Goal: Information Seeking & Learning: Find specific fact

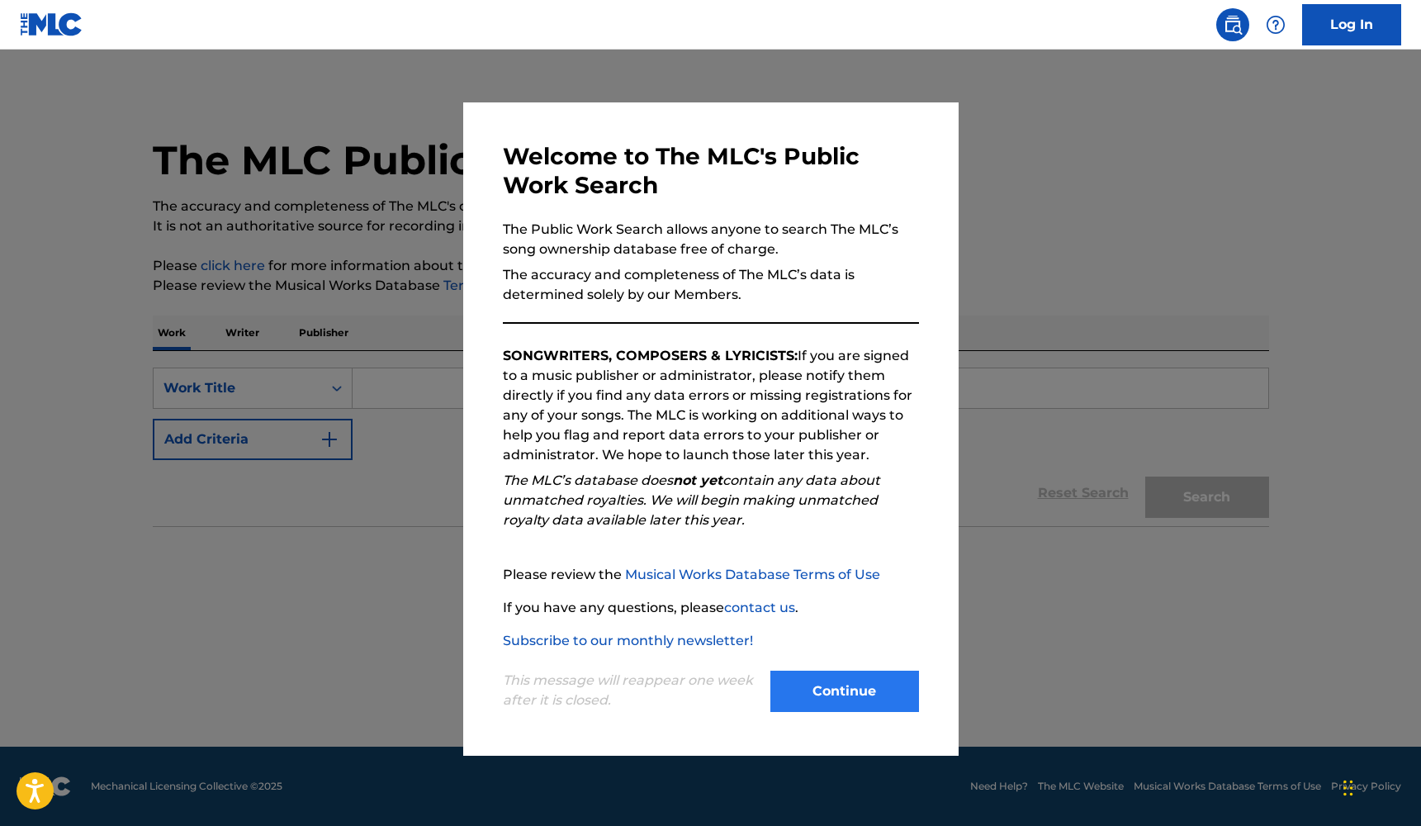
click at [846, 699] on button "Continue" at bounding box center [845, 691] width 149 height 41
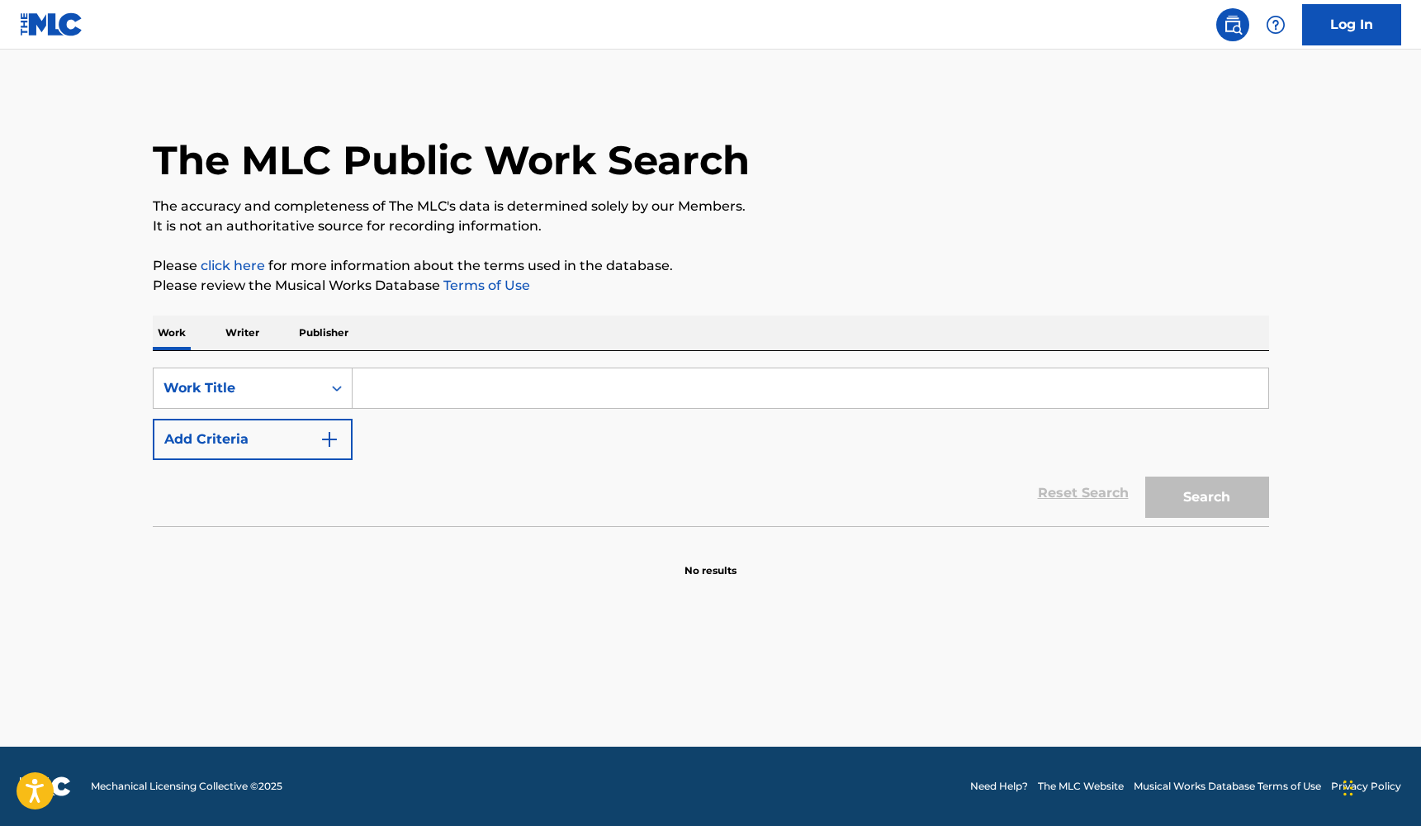
click at [238, 332] on p "Writer" at bounding box center [243, 332] width 44 height 35
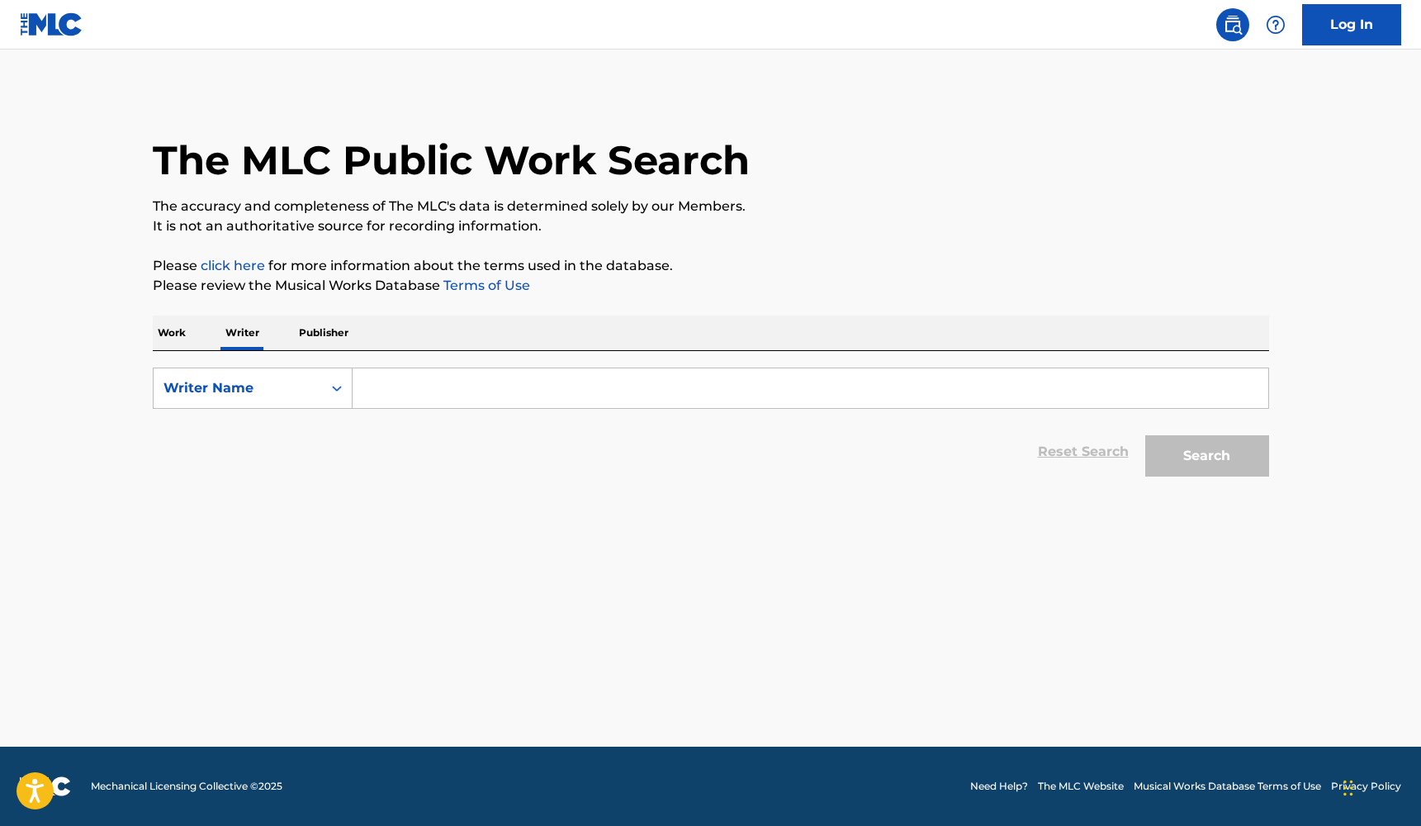
click at [436, 388] on input "Search Form" at bounding box center [811, 388] width 916 height 40
type input "[PERSON_NAME] [PERSON_NAME]"
click at [1208, 465] on button "Search" at bounding box center [1208, 455] width 124 height 41
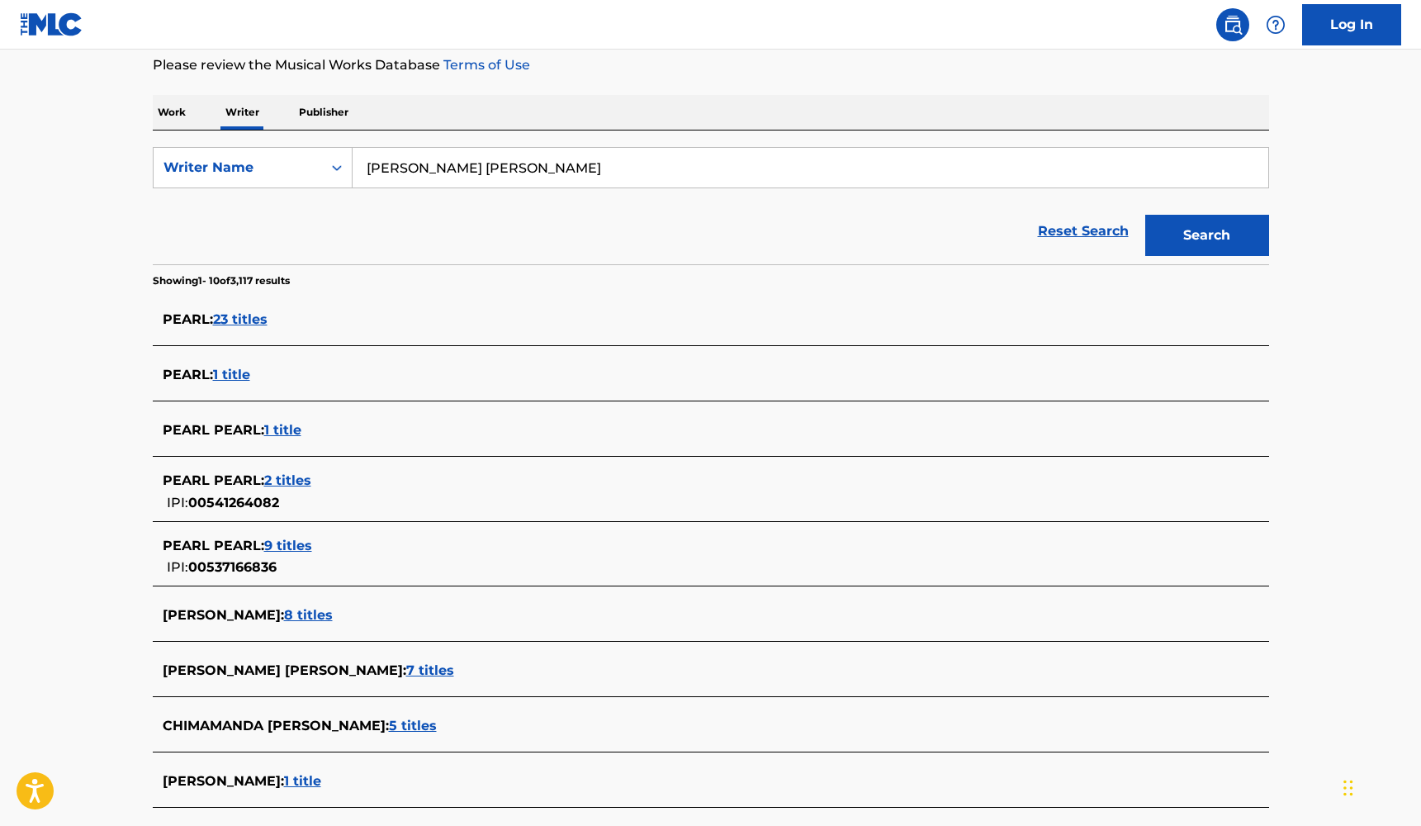
scroll to position [242, 0]
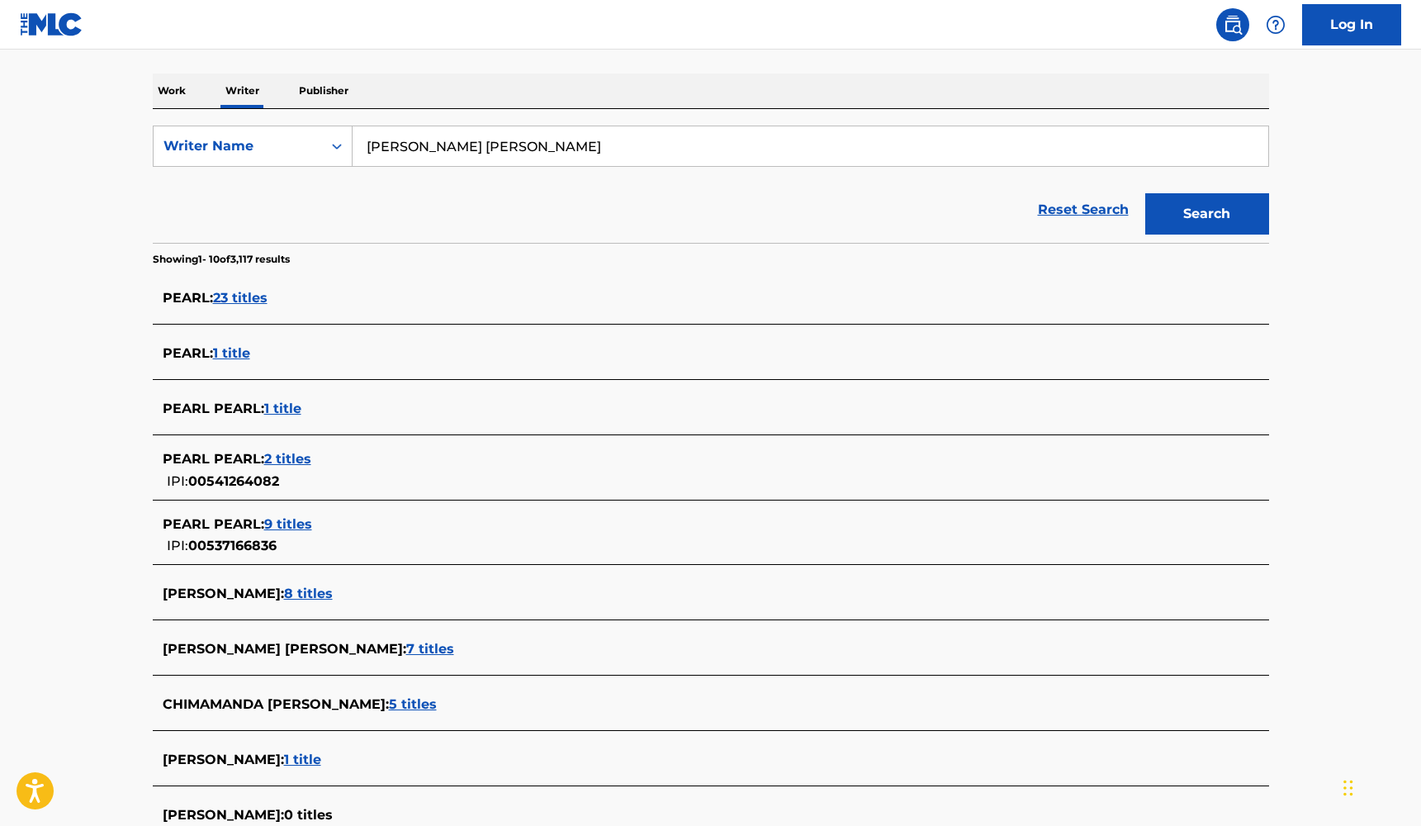
click at [406, 643] on span "7 titles" at bounding box center [430, 649] width 48 height 16
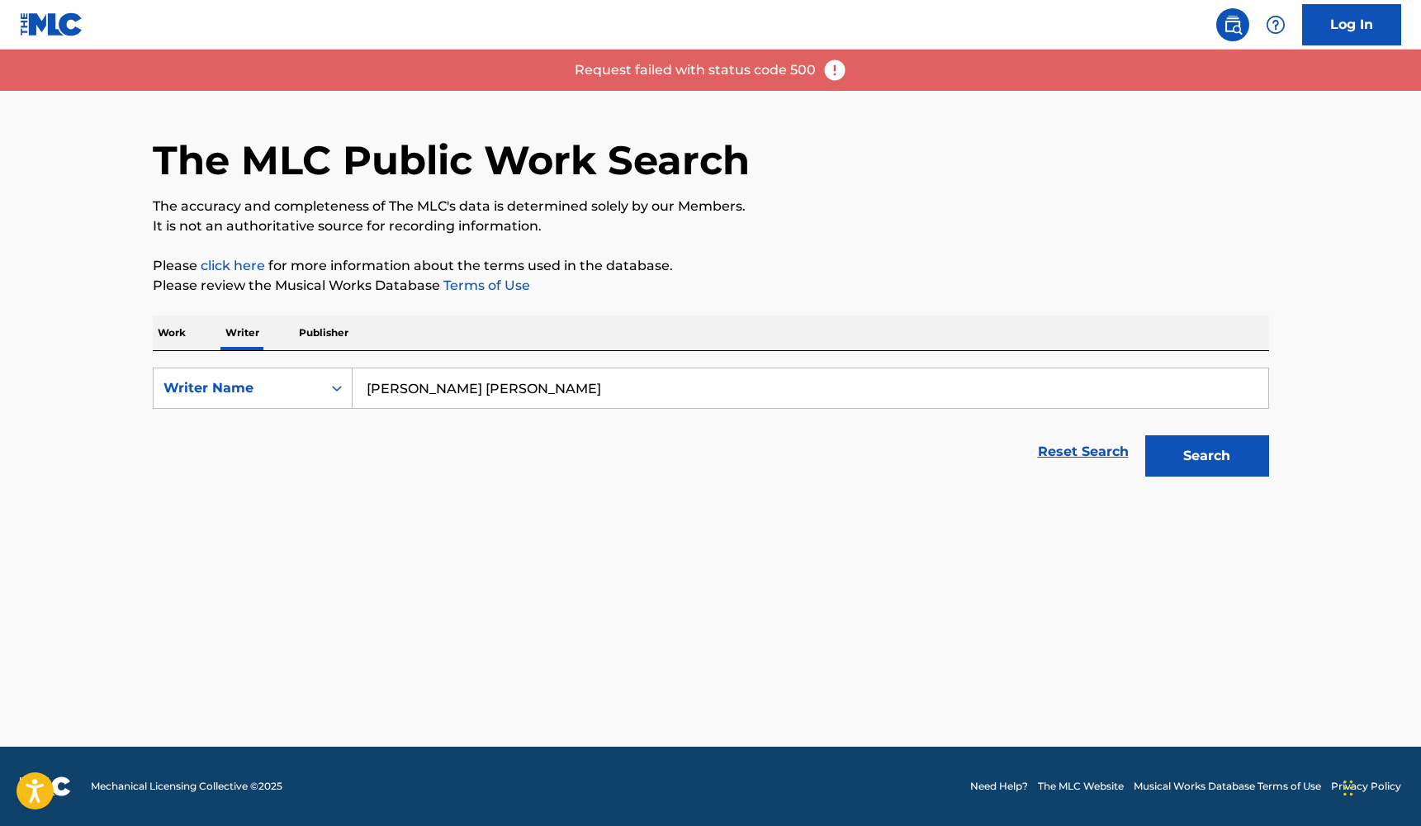
scroll to position [0, 0]
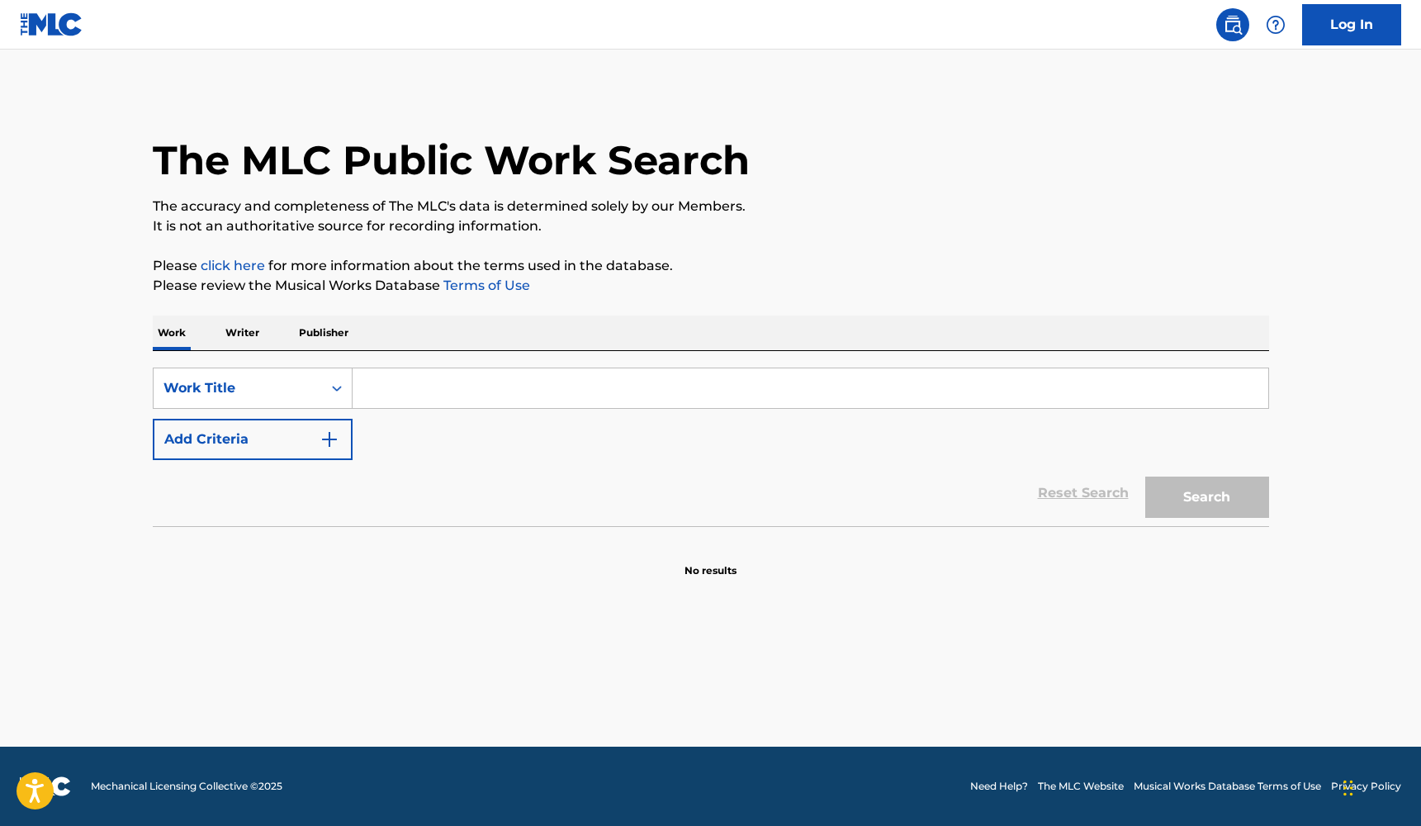
click at [242, 329] on p "Writer" at bounding box center [243, 332] width 44 height 35
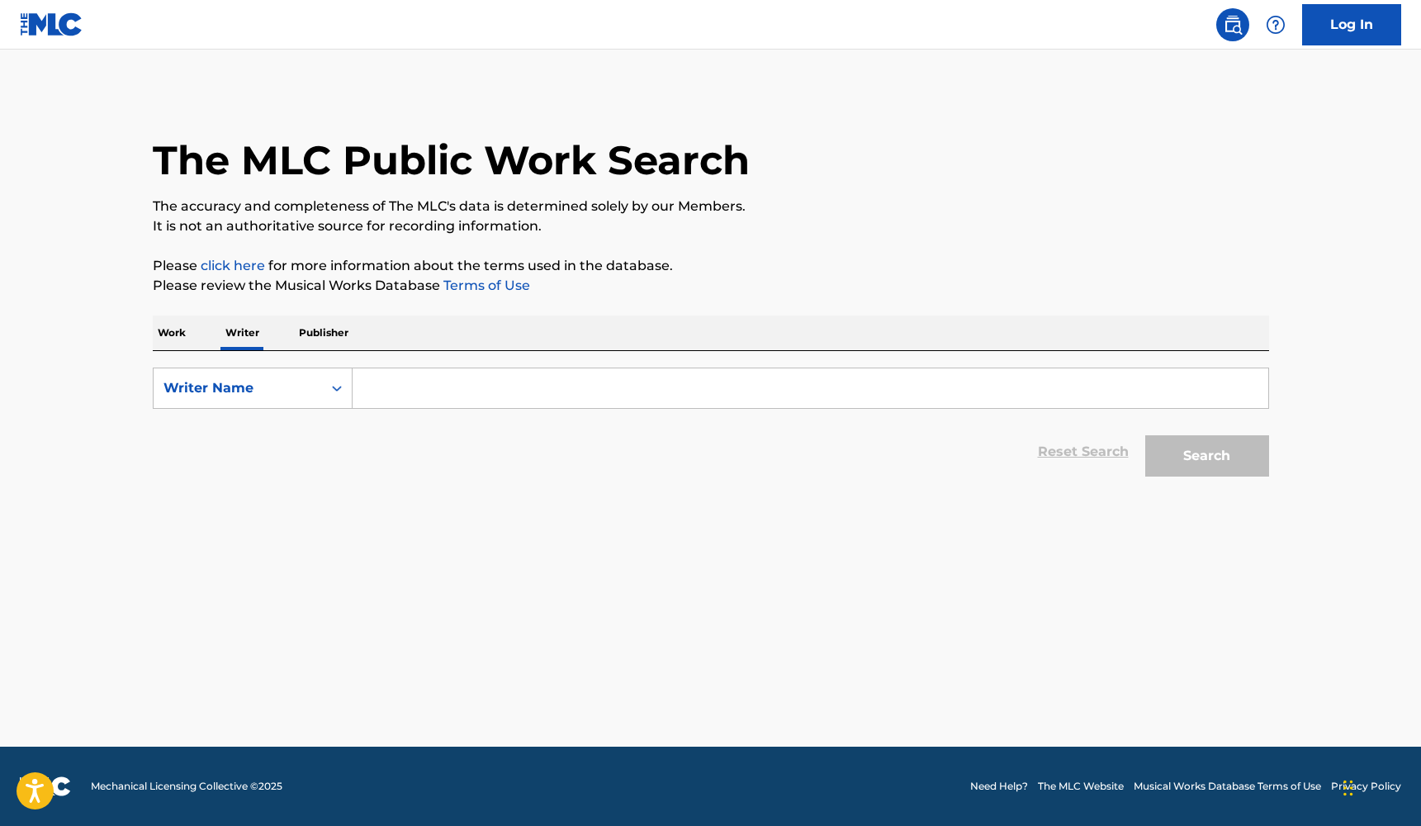
click at [538, 387] on input "Search Form" at bounding box center [811, 388] width 916 height 40
type input "[PERSON_NAME] [PERSON_NAME]"
click at [1207, 453] on button "Search" at bounding box center [1208, 455] width 124 height 41
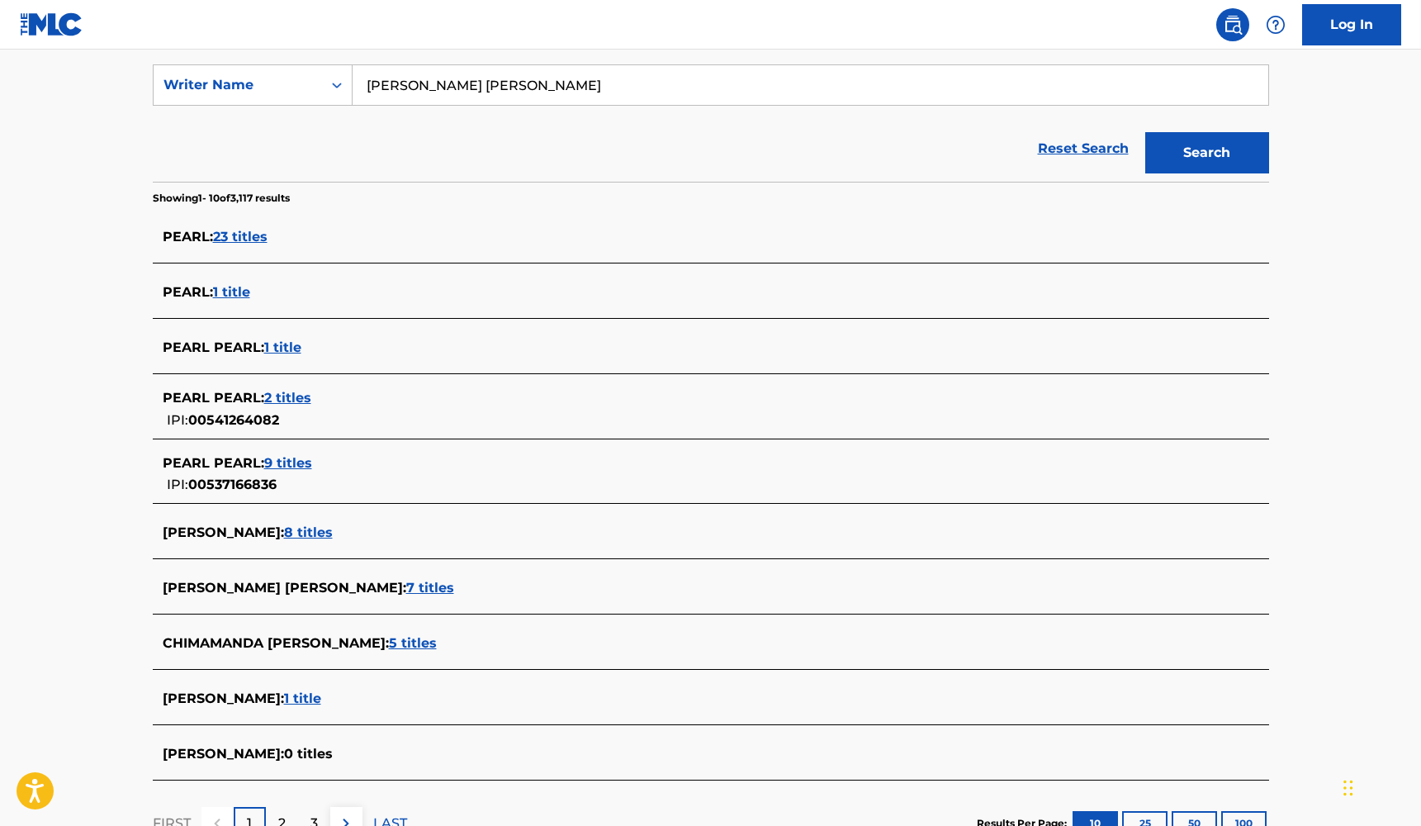
scroll to position [312, 0]
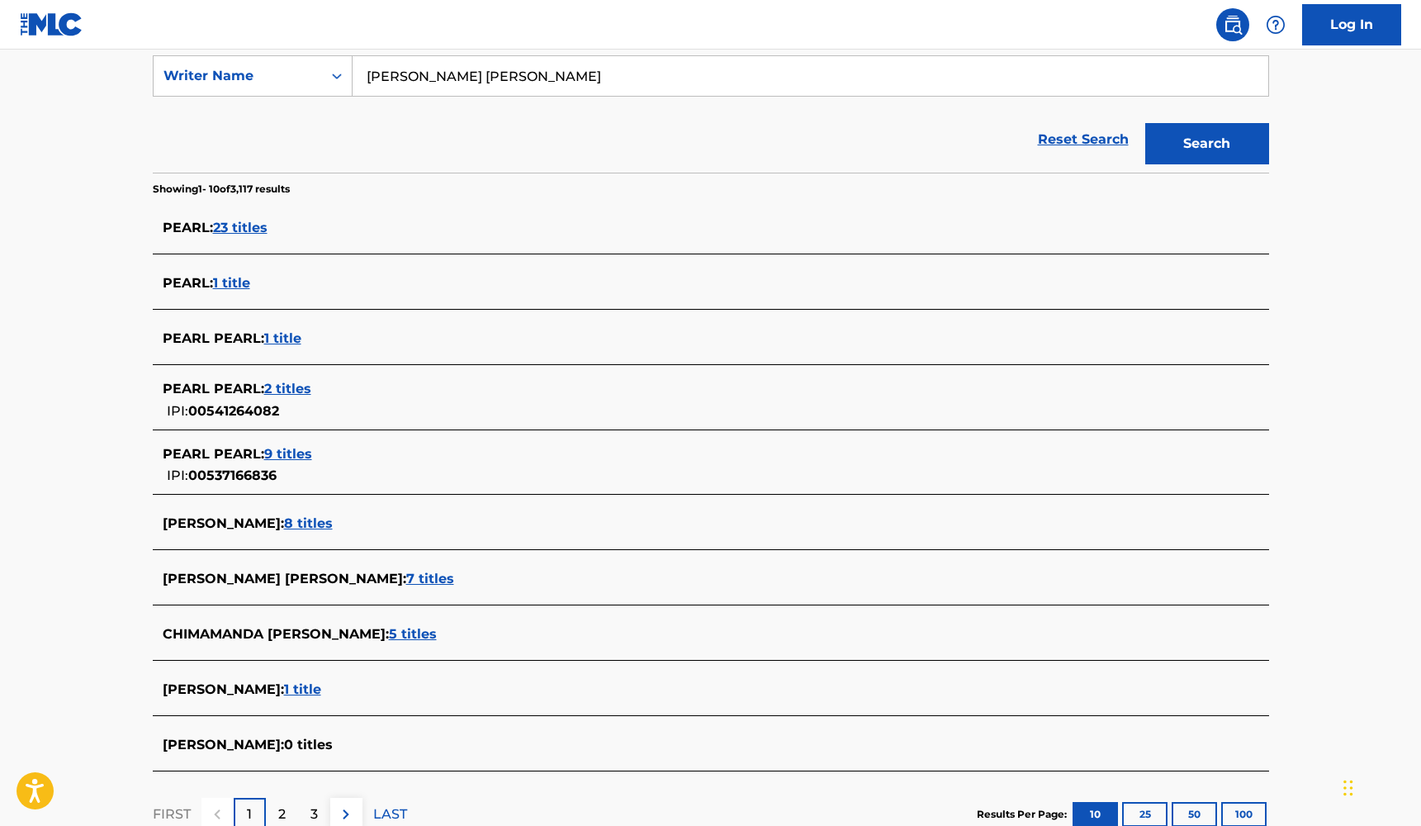
click at [333, 524] on span "8 titles" at bounding box center [308, 523] width 49 height 16
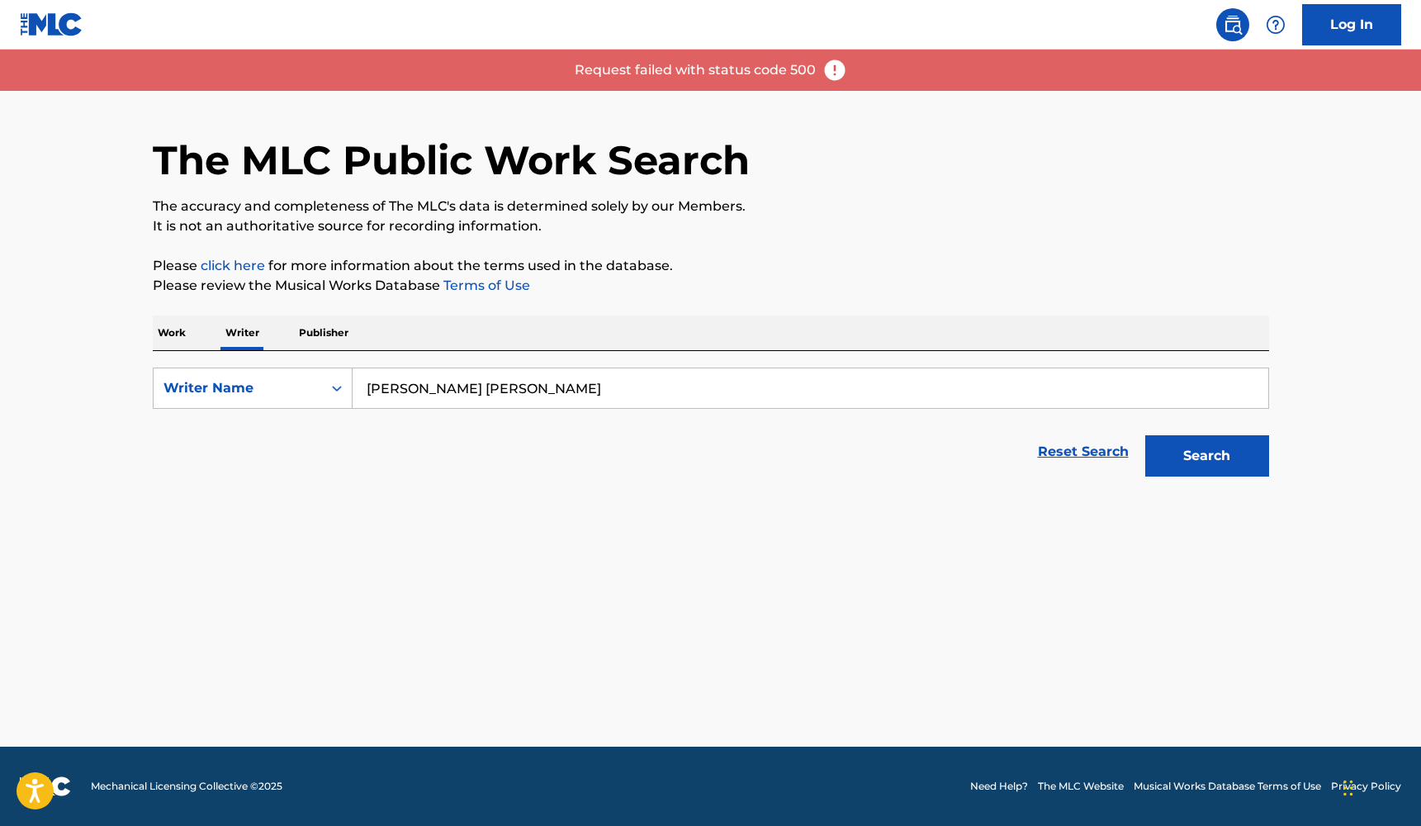
scroll to position [0, 0]
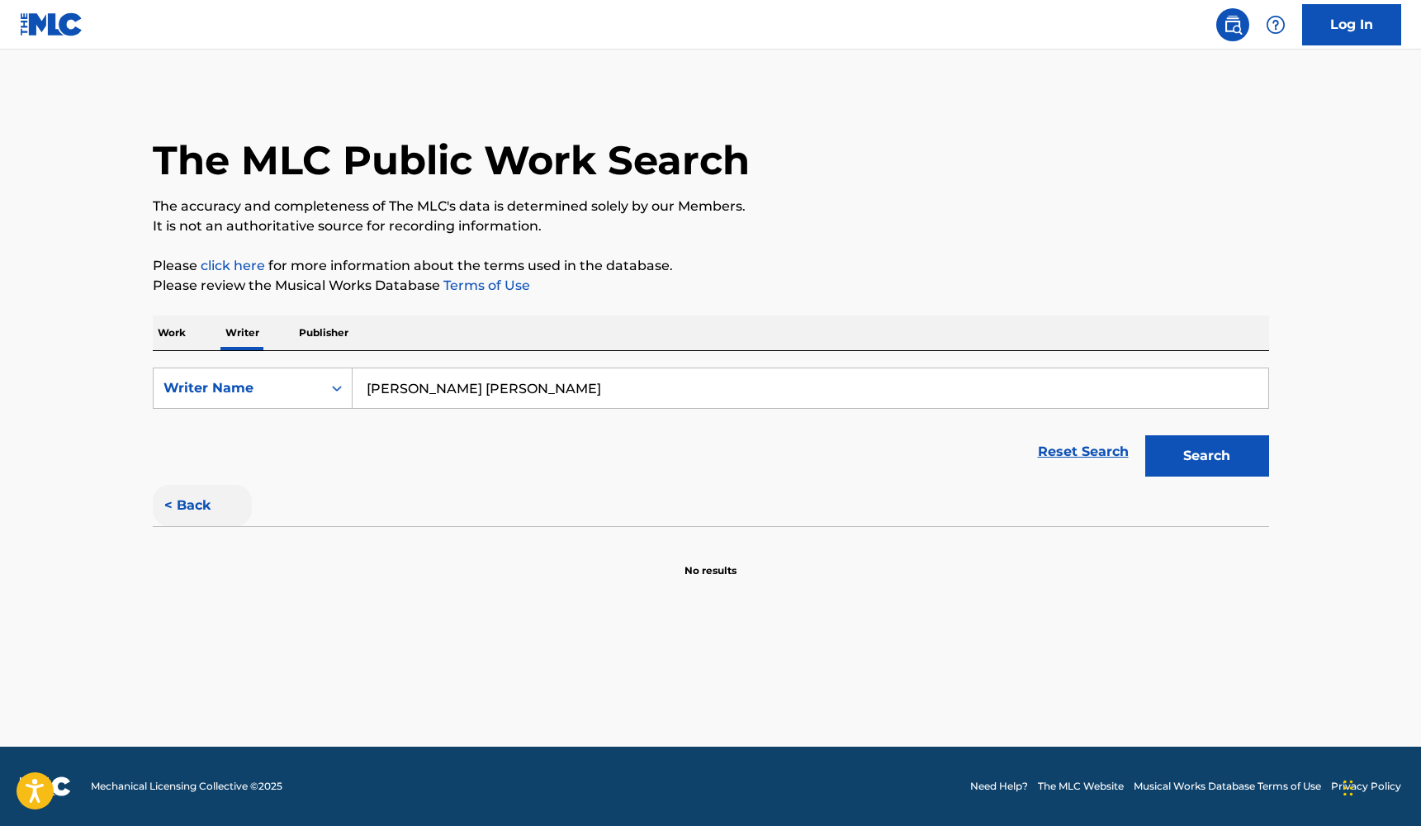
click at [209, 495] on button "< Back" at bounding box center [202, 505] width 99 height 41
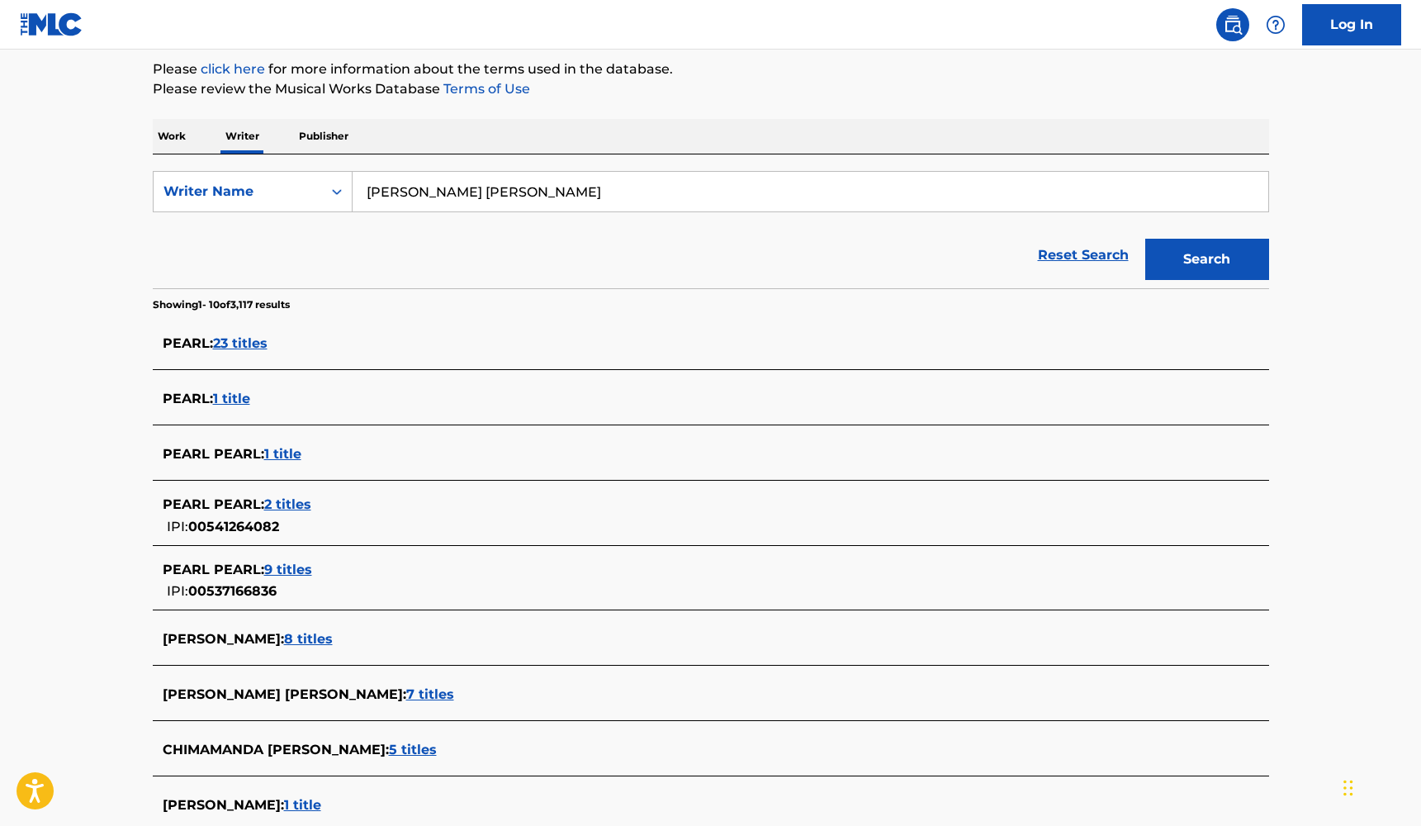
scroll to position [211, 0]
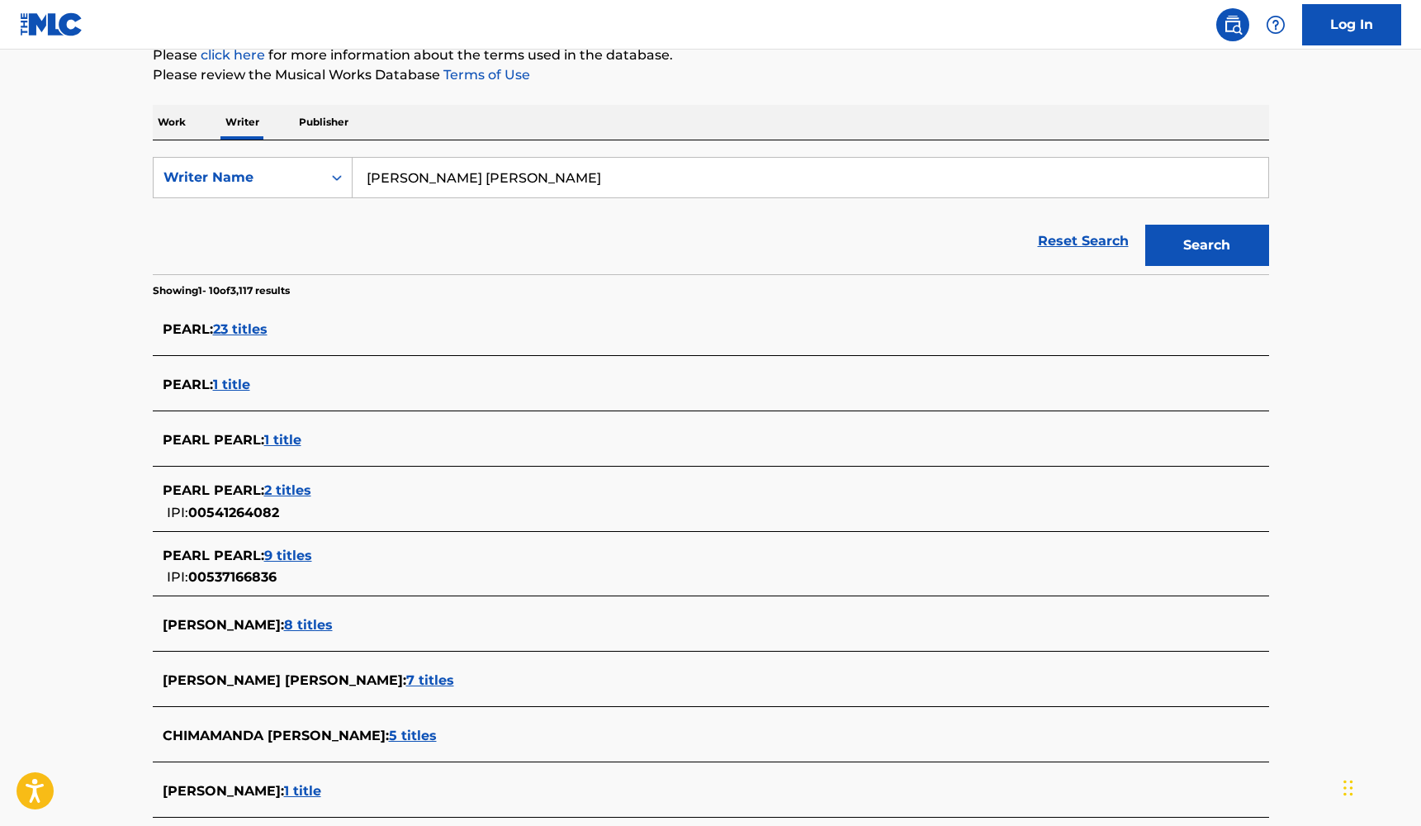
click at [406, 680] on span "7 titles" at bounding box center [430, 680] width 48 height 16
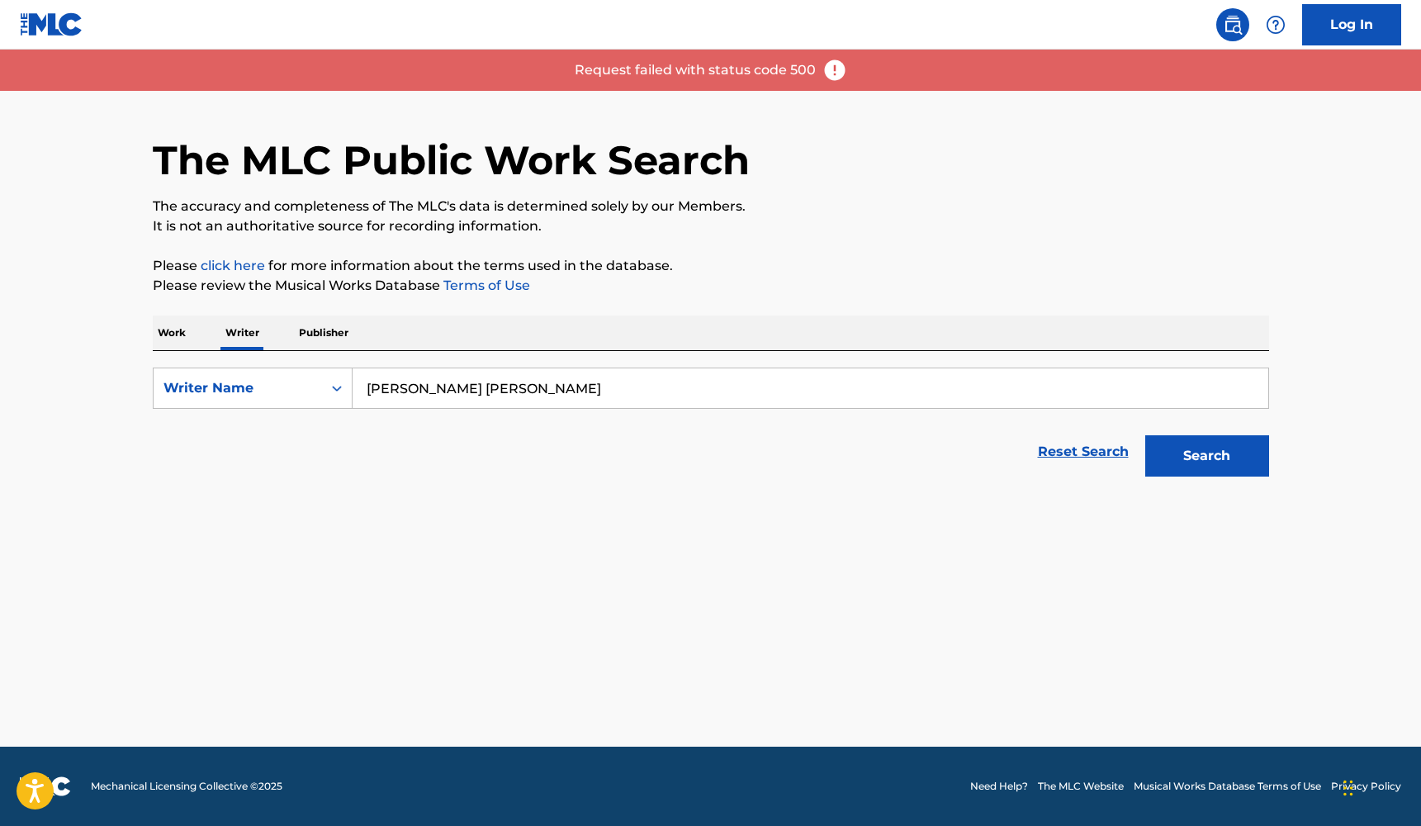
scroll to position [0, 0]
click at [192, 497] on button "< Back" at bounding box center [202, 505] width 99 height 41
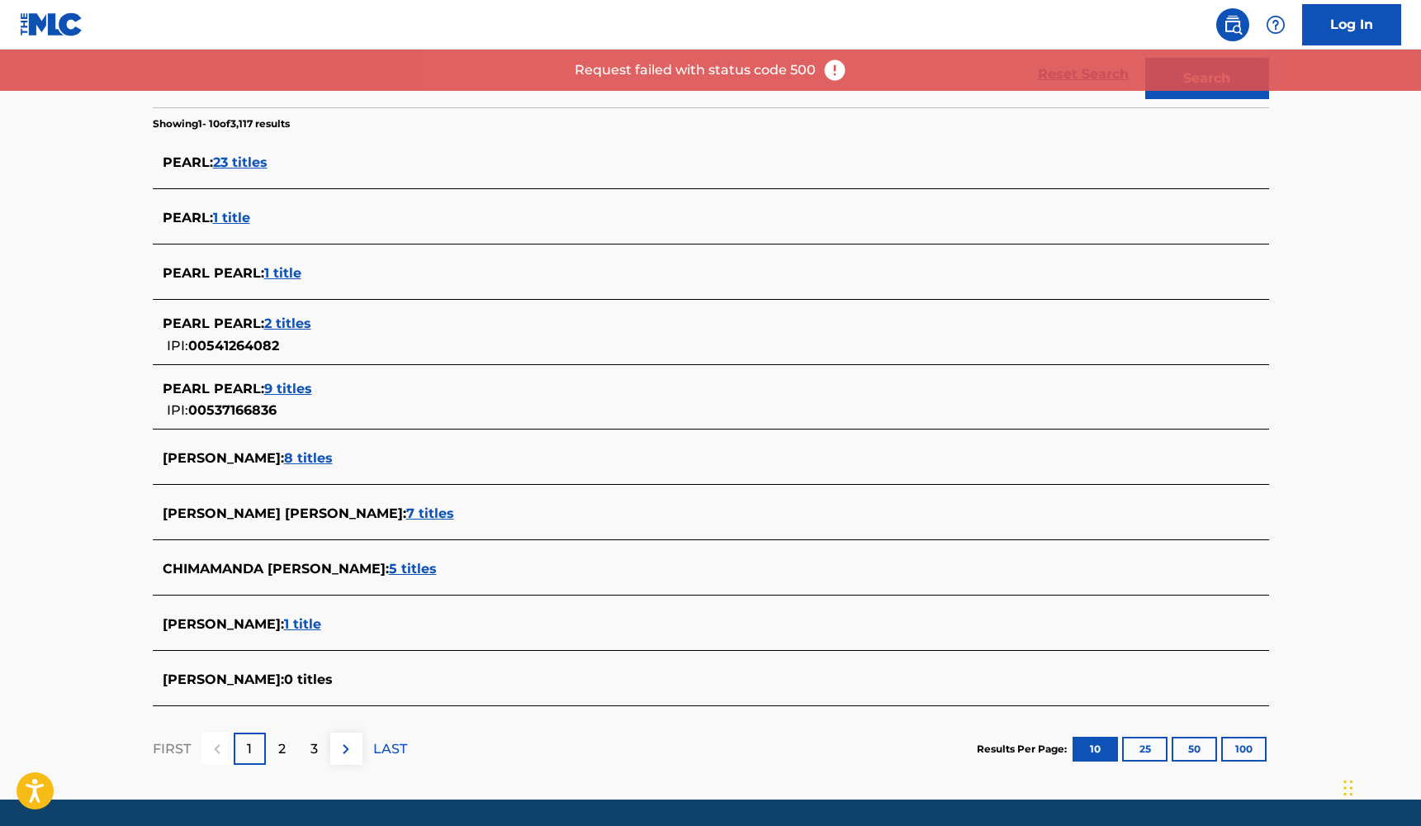
scroll to position [382, 0]
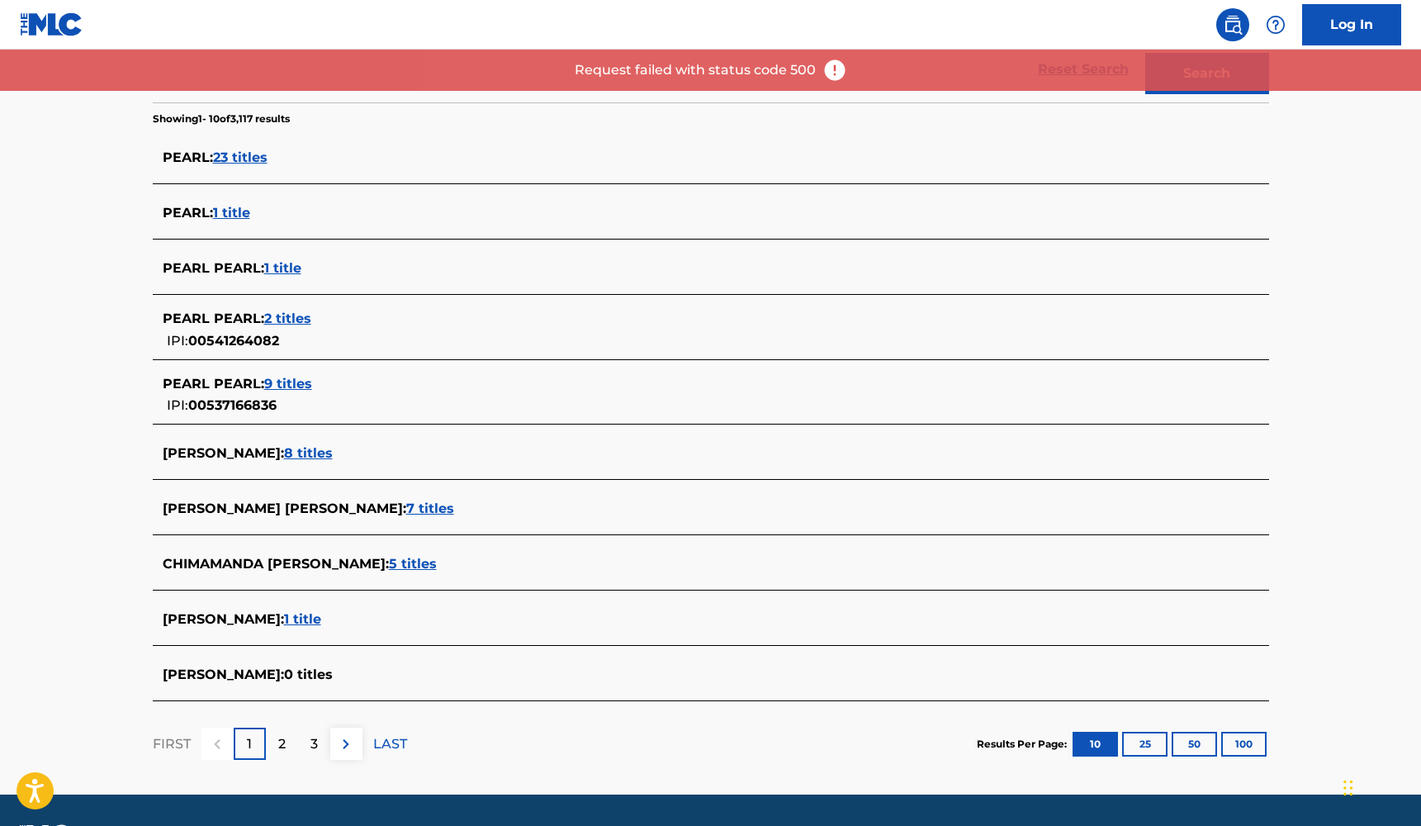
click at [437, 560] on span "5 titles" at bounding box center [413, 564] width 48 height 16
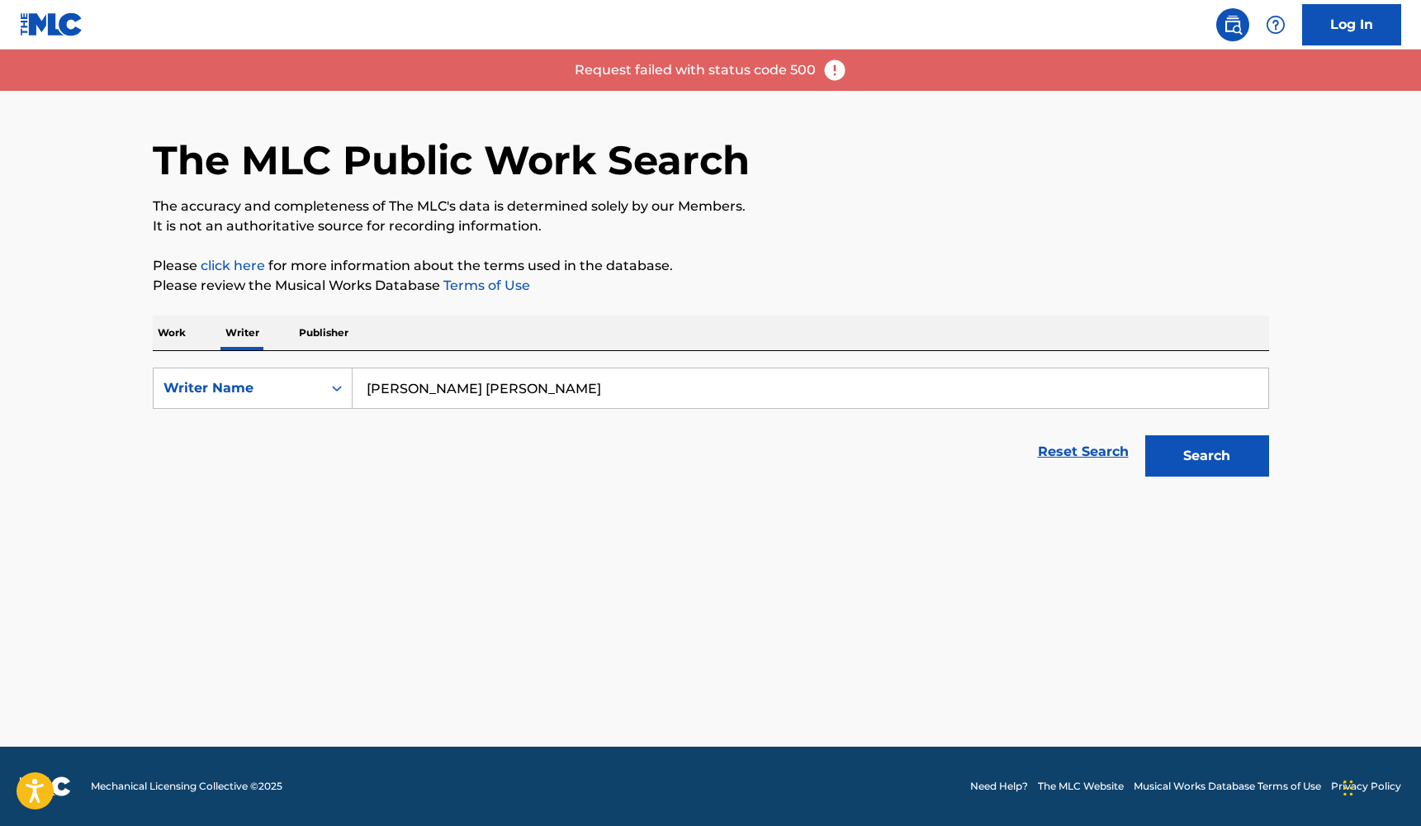
scroll to position [0, 0]
click at [196, 495] on button "< Back" at bounding box center [202, 505] width 99 height 41
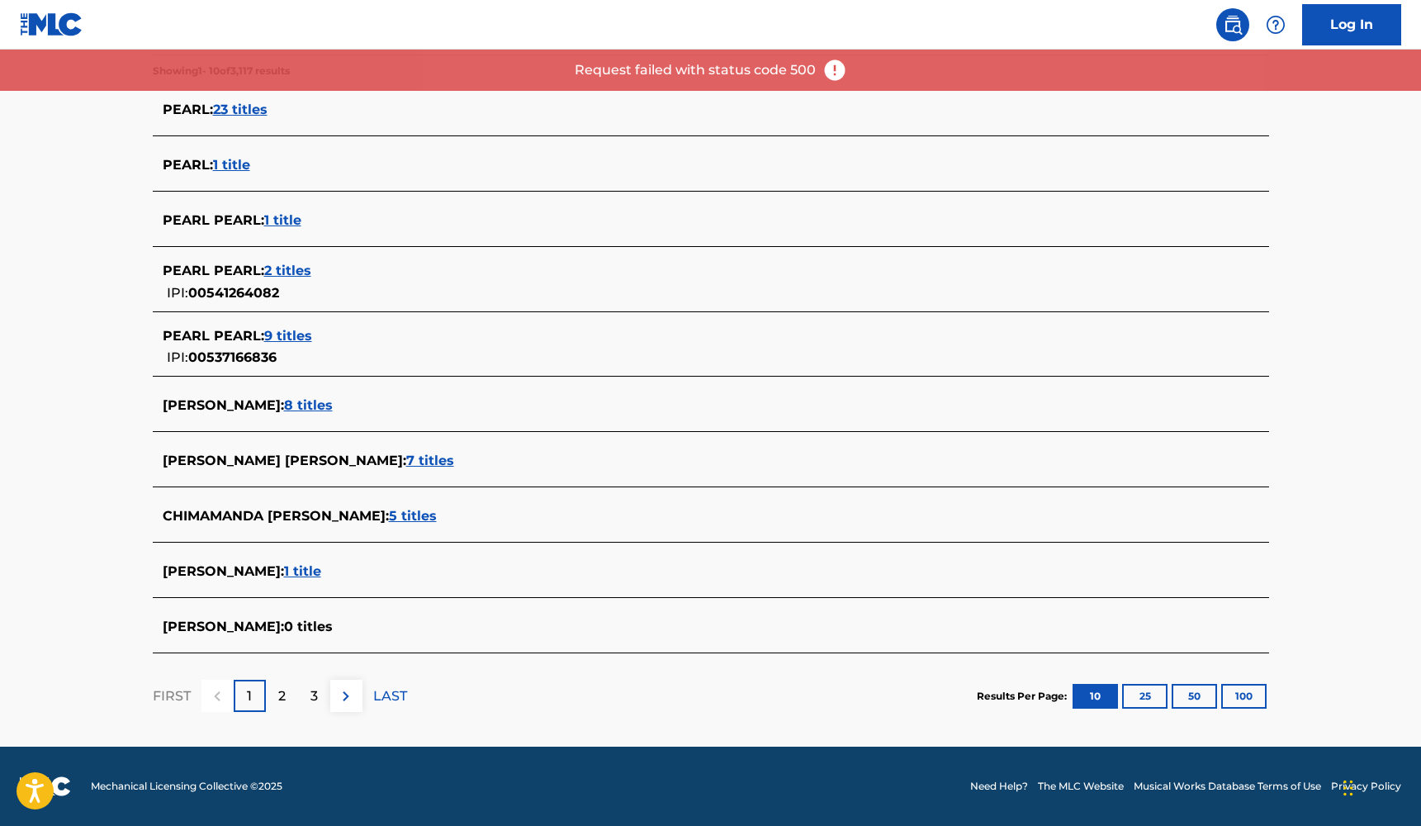
scroll to position [430, 0]
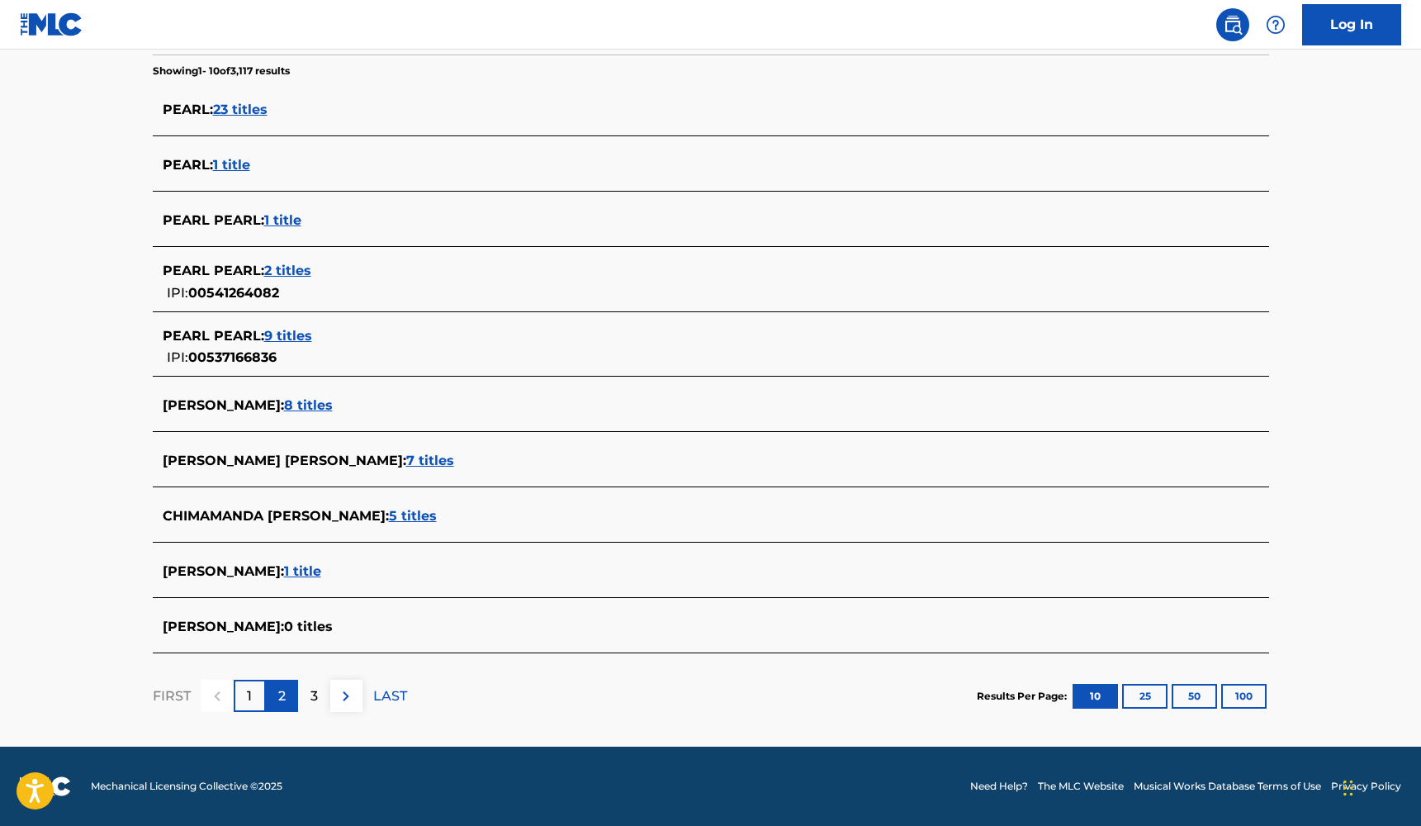
click at [281, 693] on p "2" at bounding box center [281, 696] width 7 height 20
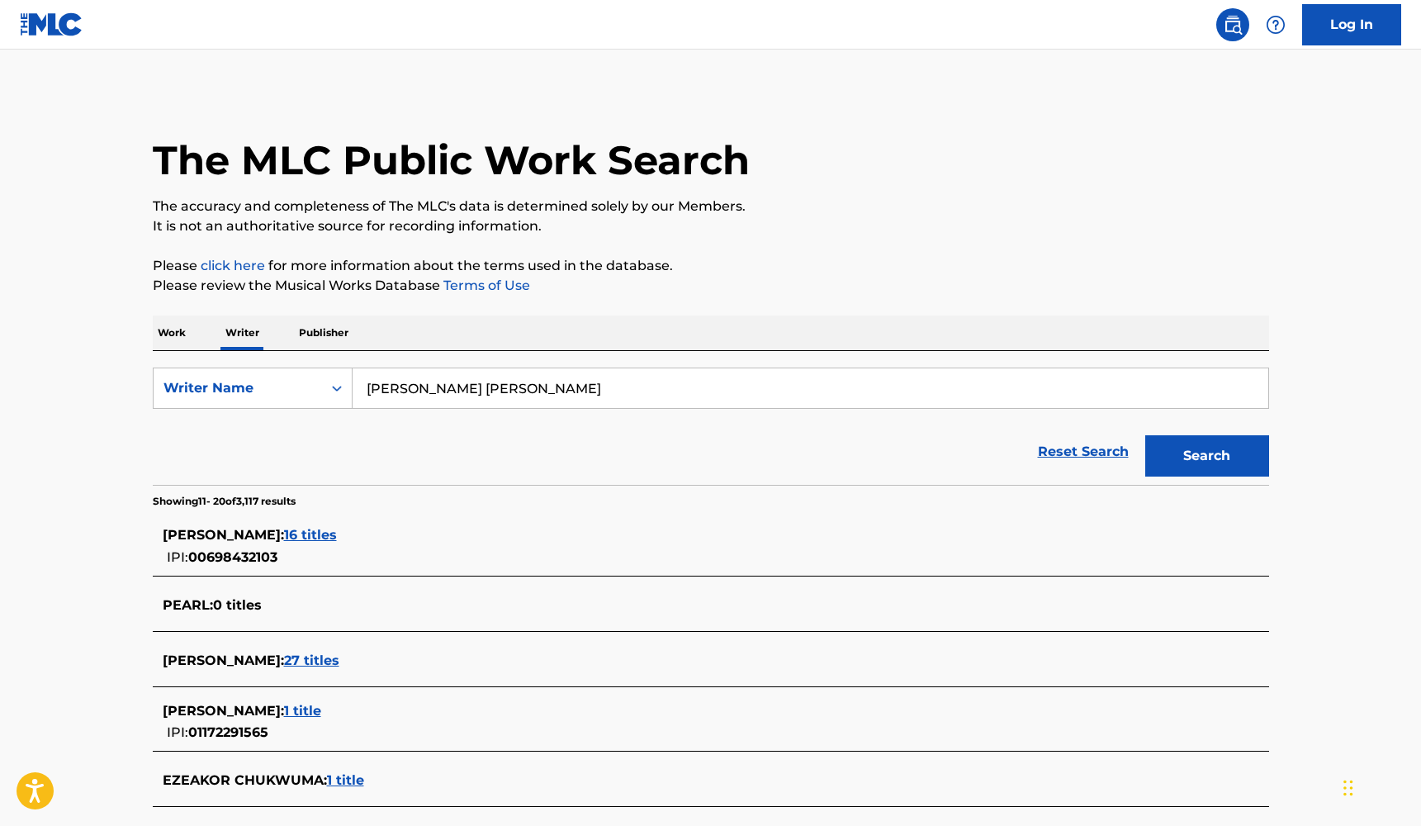
scroll to position [0, 0]
